Goal: Task Accomplishment & Management: Use online tool/utility

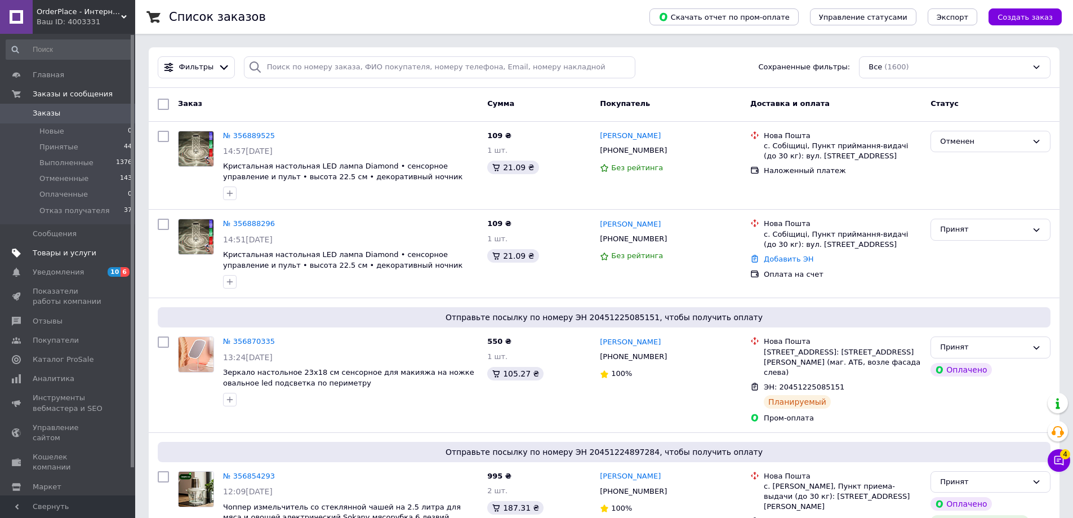
click at [59, 251] on span "Товары и услуги" at bounding box center [65, 253] width 64 height 10
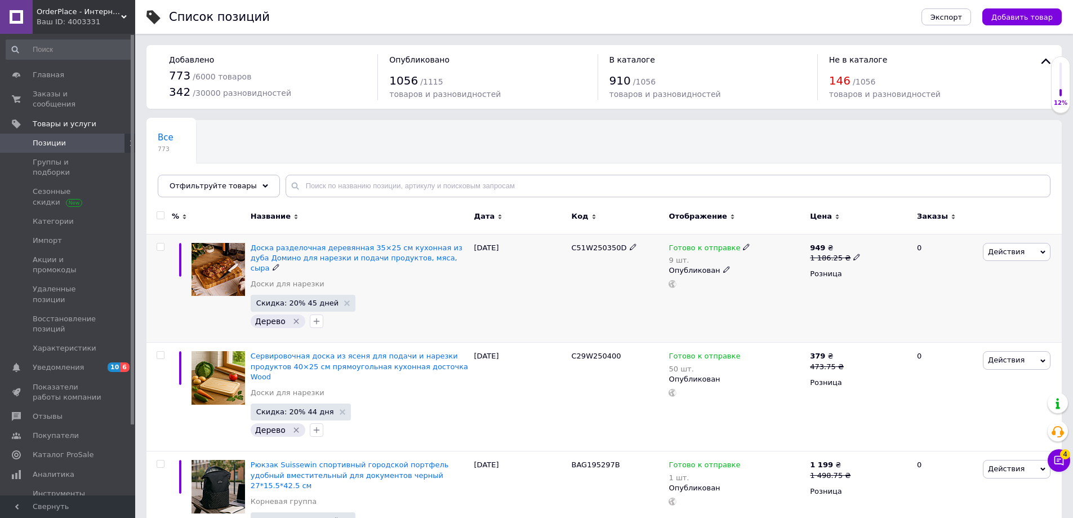
click at [1017, 252] on span "Действия" at bounding box center [1006, 251] width 37 height 8
click at [972, 301] on li "Копировать" at bounding box center [970, 305] width 160 height 16
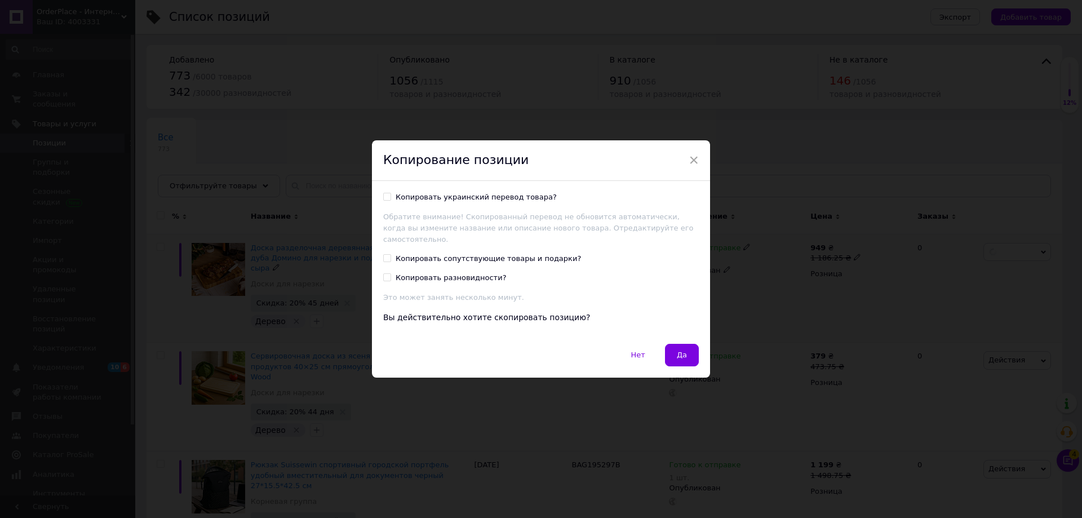
click at [426, 199] on div "Копировать украинский перевод товара?" at bounding box center [475, 197] width 161 height 10
click at [390, 199] on input "Копировать украинский перевод товара?" at bounding box center [386, 196] width 7 height 7
checkbox input "true"
click at [682, 350] on span "Да" at bounding box center [682, 354] width 10 height 8
